Goal: Transaction & Acquisition: Purchase product/service

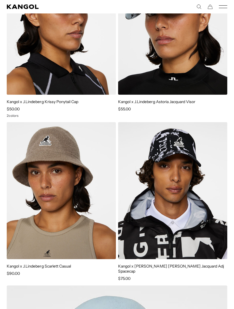
scroll to position [816, 0]
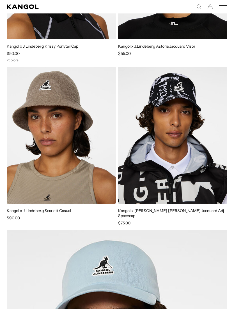
click at [0, 0] on img at bounding box center [0, 0] width 0 height 0
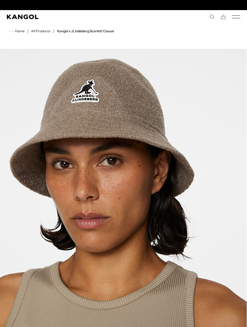
scroll to position [0, 115]
click at [239, 17] on icon "Mobile Menu" at bounding box center [236, 16] width 8 height 5
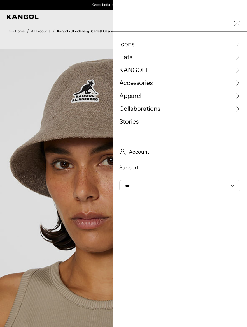
click at [184, 112] on link "Collaborations" at bounding box center [179, 109] width 121 height 8
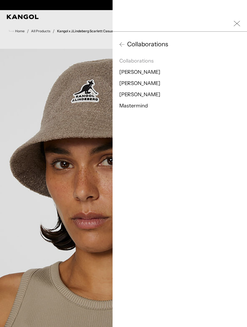
scroll to position [0, 0]
click at [141, 108] on link "Mastermind" at bounding box center [133, 106] width 29 height 6
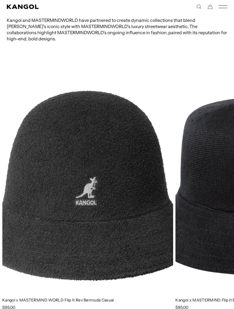
scroll to position [275, 0]
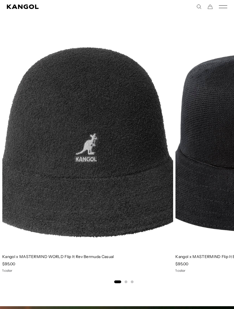
click at [0, 0] on img "1 of 3" at bounding box center [0, 0] width 0 height 0
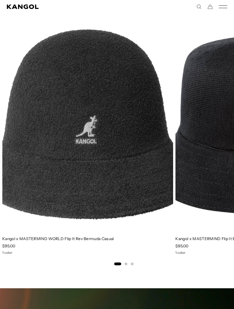
scroll to position [0, 115]
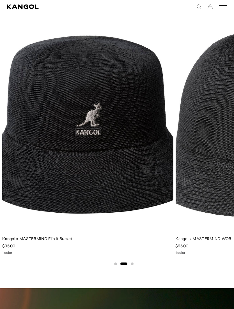
click at [0, 0] on img "2 of 3" at bounding box center [0, 0] width 0 height 0
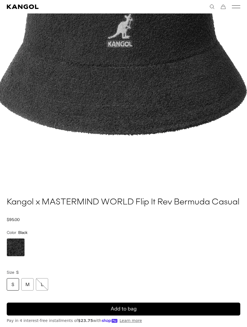
click at [169, 116] on img "1 of 1" at bounding box center [122, 24] width 250 height 313
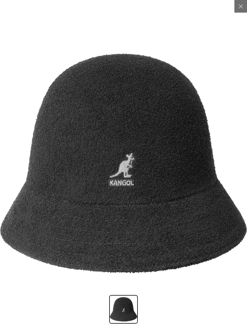
scroll to position [0, 115]
click at [240, 8] on icon at bounding box center [241, 7] width 6 height 6
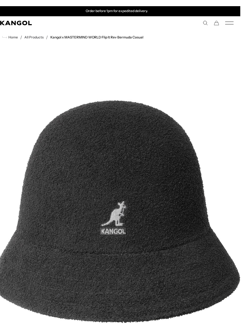
scroll to position [0, 6]
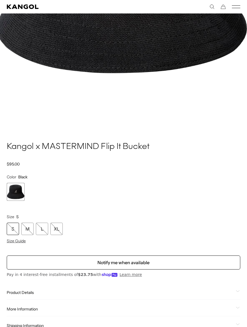
scroll to position [0, 115]
